Goal: Obtain resource: Download file/media

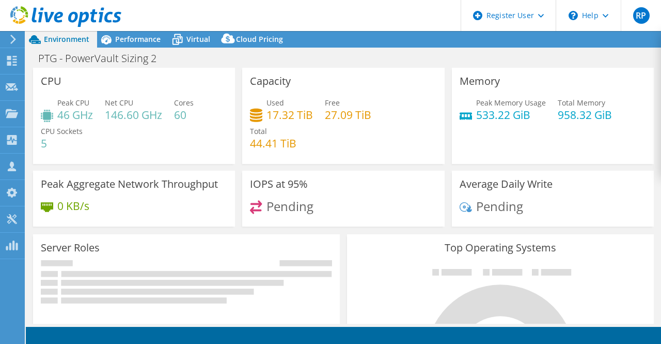
select select "USD"
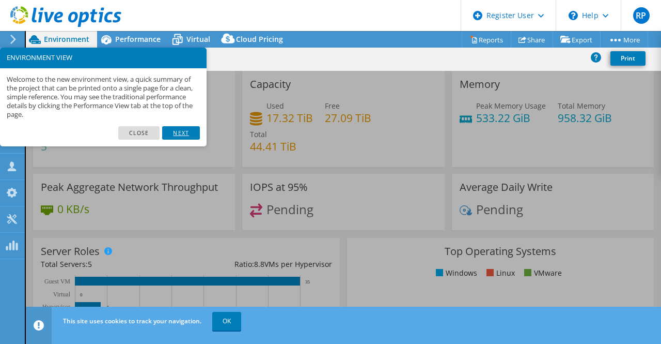
click at [190, 129] on link "Next" at bounding box center [180, 132] width 37 height 13
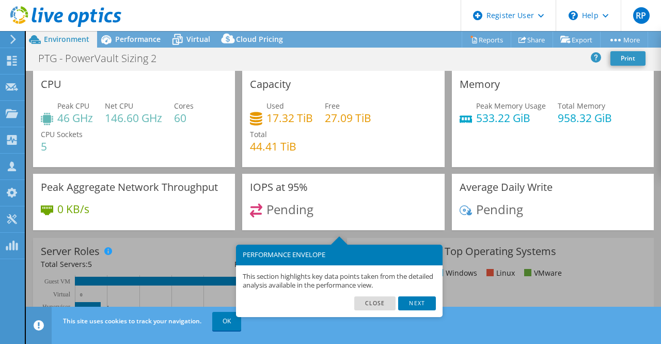
click at [437, 297] on footer "Close Next" at bounding box center [339, 306] width 207 height 21
click at [431, 303] on link "Next" at bounding box center [416, 302] width 37 height 13
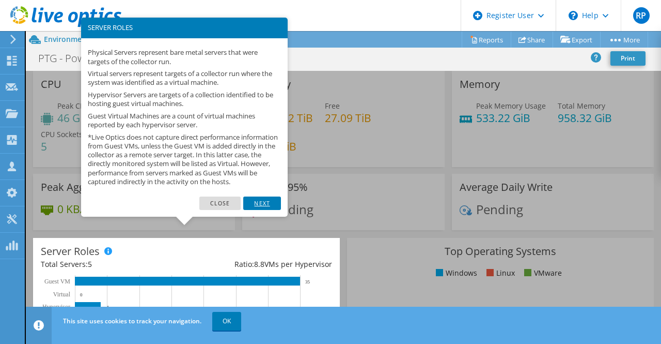
click at [251, 209] on link "Next" at bounding box center [261, 202] width 37 height 13
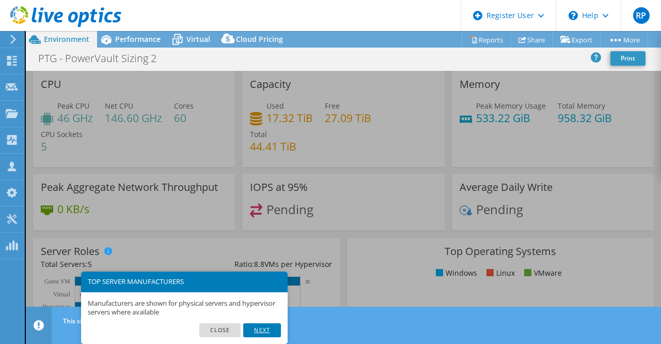
click at [259, 330] on link "Next" at bounding box center [261, 329] width 37 height 13
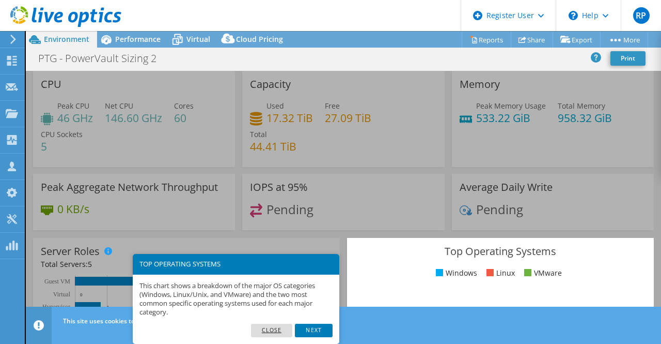
click at [272, 329] on link "Close" at bounding box center [272, 329] width 42 height 13
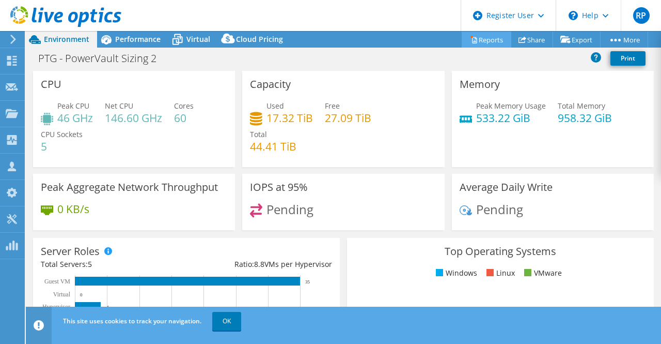
click at [476, 37] on link "Reports" at bounding box center [487, 40] width 50 height 16
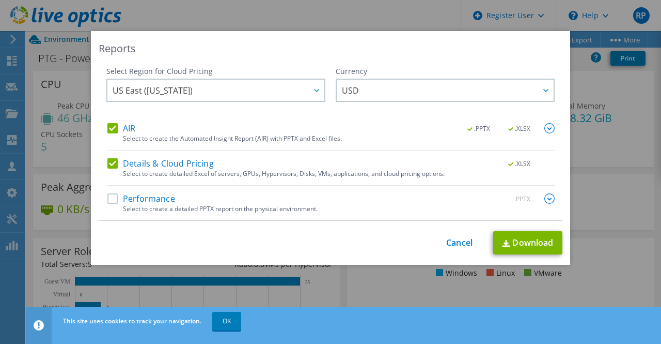
click at [111, 200] on label "Performance" at bounding box center [141, 198] width 68 height 10
click at [0, 0] on input "Performance" at bounding box center [0, 0] width 0 height 0
click at [107, 162] on label "Details & Cloud Pricing" at bounding box center [160, 163] width 106 height 10
click at [0, 0] on input "Details & Cloud Pricing" at bounding box center [0, 0] width 0 height 0
click at [517, 242] on link "Download" at bounding box center [527, 242] width 69 height 23
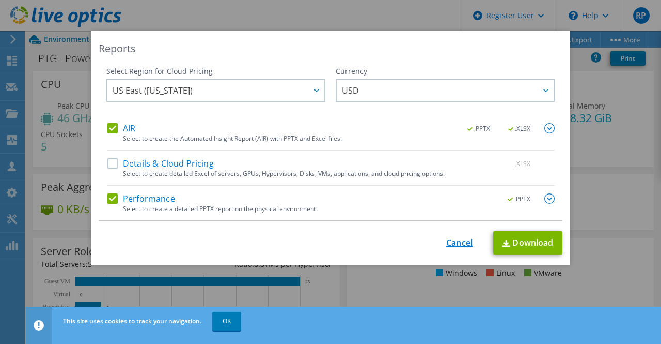
click at [452, 244] on link "Cancel" at bounding box center [459, 243] width 26 height 10
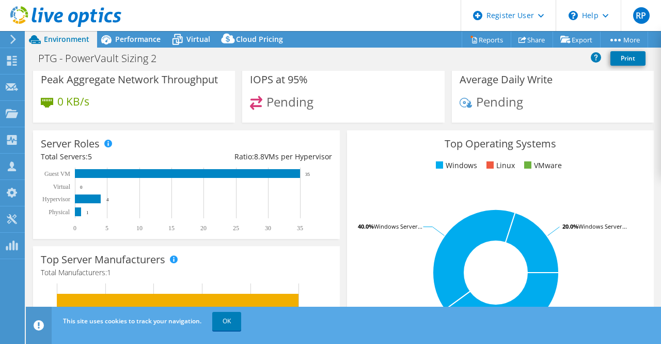
scroll to position [115, 0]
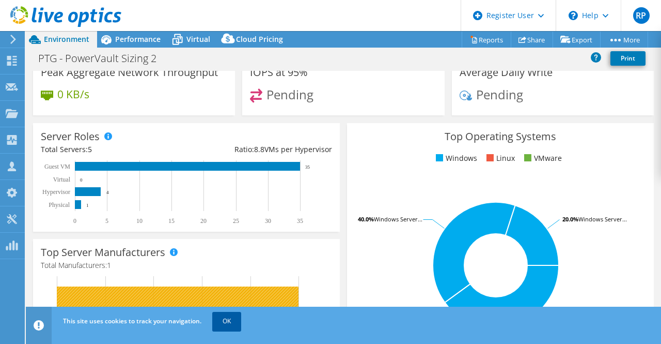
click at [225, 325] on link "OK" at bounding box center [226, 321] width 29 height 19
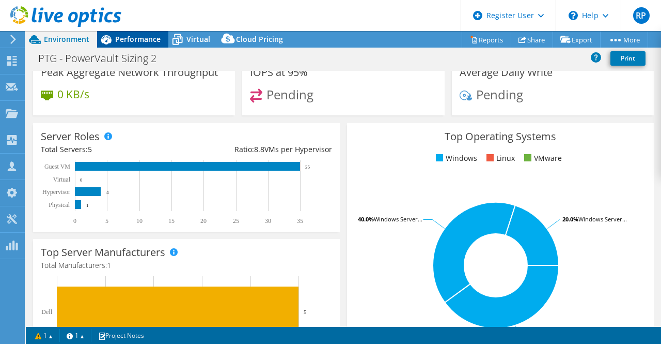
click at [141, 42] on span "Performance" at bounding box center [137, 39] width 45 height 10
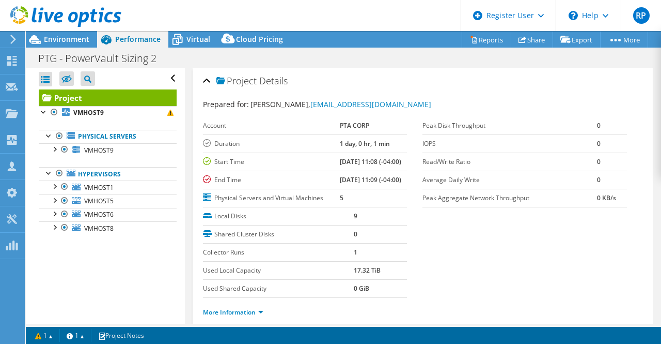
scroll to position [0, 0]
click at [65, 148] on div at bounding box center [64, 149] width 10 height 12
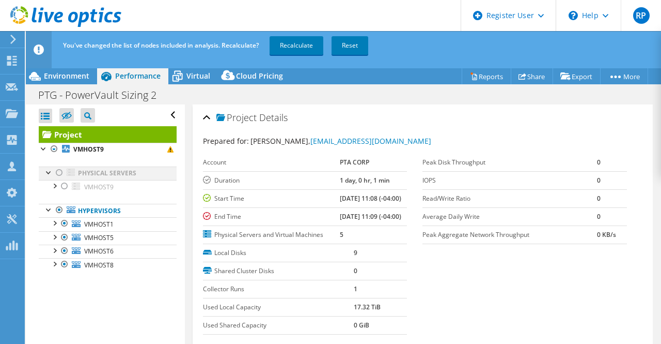
click at [59, 174] on div at bounding box center [59, 172] width 10 height 12
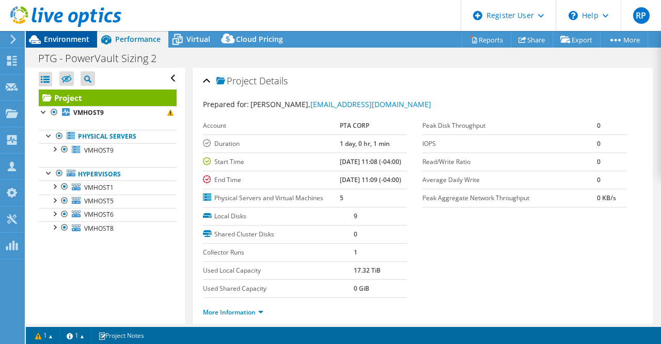
click at [81, 39] on span "Environment" at bounding box center [66, 39] width 45 height 10
